Goal: Task Accomplishment & Management: Use online tool/utility

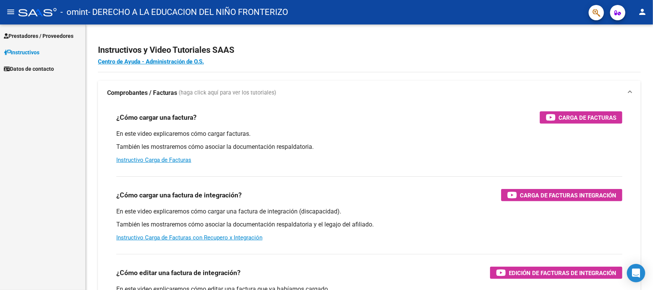
click at [54, 40] on link "Prestadores / Proveedores" at bounding box center [42, 36] width 85 height 16
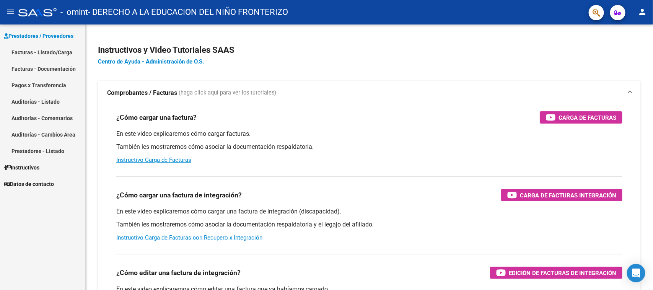
click at [44, 47] on link "Facturas - Listado/Carga" at bounding box center [42, 52] width 85 height 16
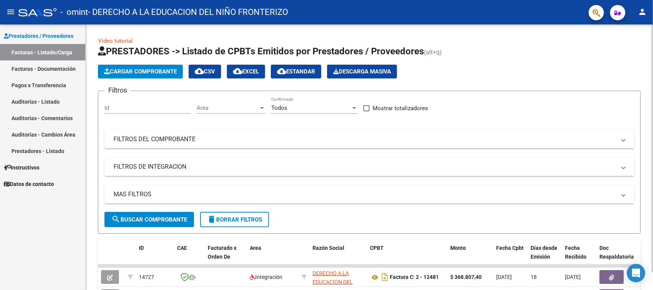
click at [652, 142] on div at bounding box center [652, 148] width 2 height 248
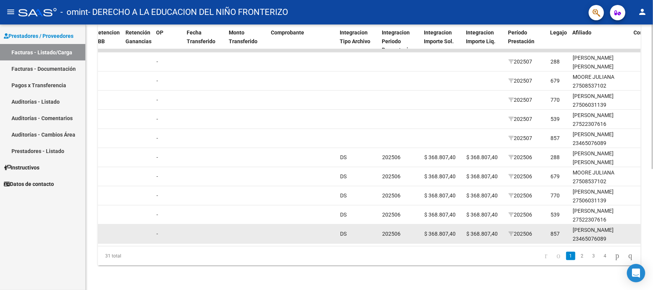
scroll to position [0, 588]
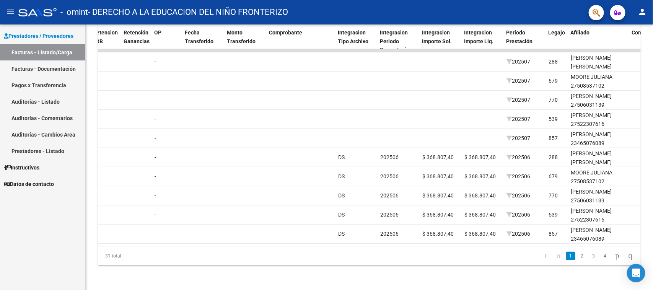
click at [643, 10] on mat-icon "person" at bounding box center [641, 11] width 9 height 9
click at [620, 44] on button "exit_to_app Salir" at bounding box center [626, 50] width 47 height 18
